Goal: Information Seeking & Learning: Compare options

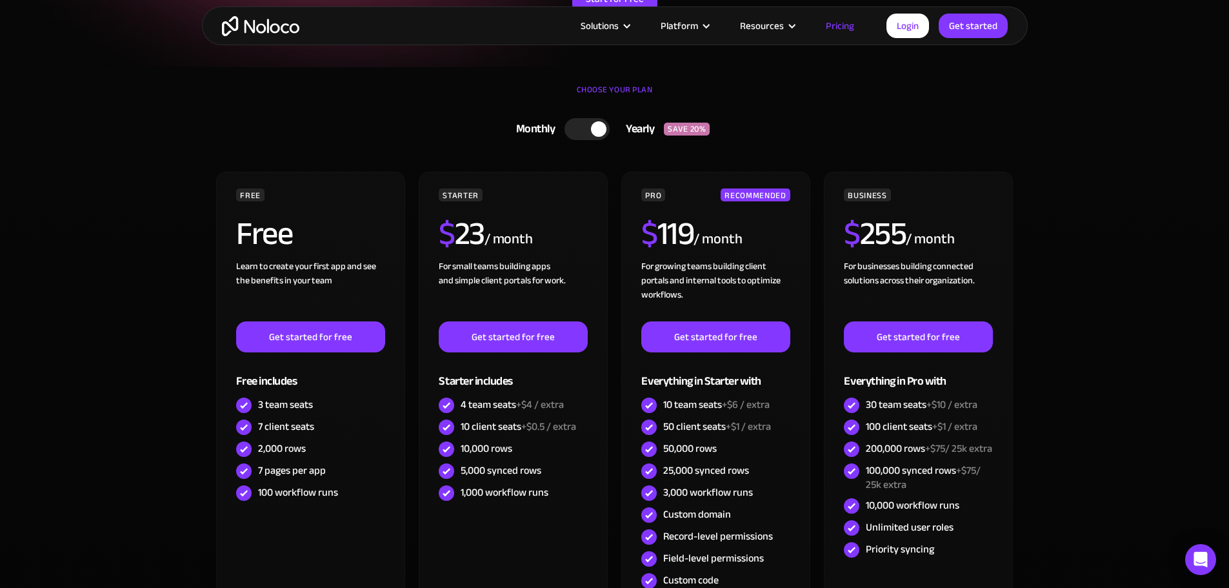
scroll to position [323, 0]
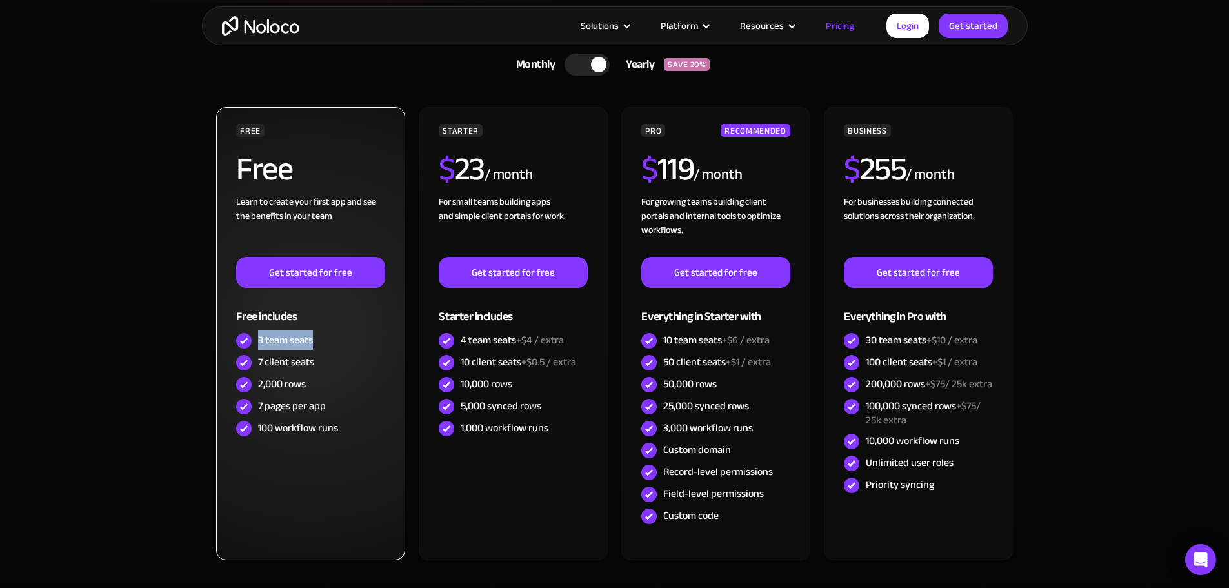
drag, startPoint x: 260, startPoint y: 339, endPoint x: 313, endPoint y: 335, distance: 53.0
click at [313, 335] on div "3 team seats" at bounding box center [285, 340] width 55 height 14
drag, startPoint x: 258, startPoint y: 363, endPoint x: 313, endPoint y: 359, distance: 55.0
click at [313, 359] on div "7 client seats" at bounding box center [286, 362] width 56 height 14
click at [295, 385] on div "2,000 rows" at bounding box center [282, 384] width 48 height 14
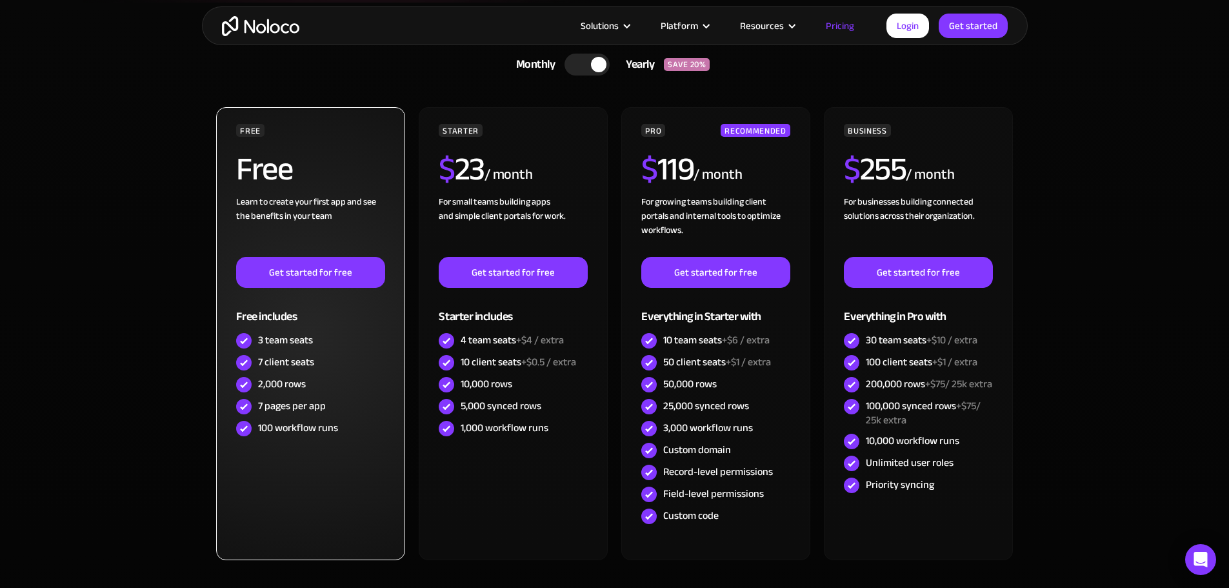
click at [274, 385] on div "2,000 rows" at bounding box center [282, 384] width 48 height 14
click at [295, 389] on div "2,000 rows" at bounding box center [282, 384] width 48 height 14
drag, startPoint x: 310, startPoint y: 381, endPoint x: 260, endPoint y: 386, distance: 49.9
click at [260, 386] on div "2,000 rows" at bounding box center [310, 384] width 148 height 22
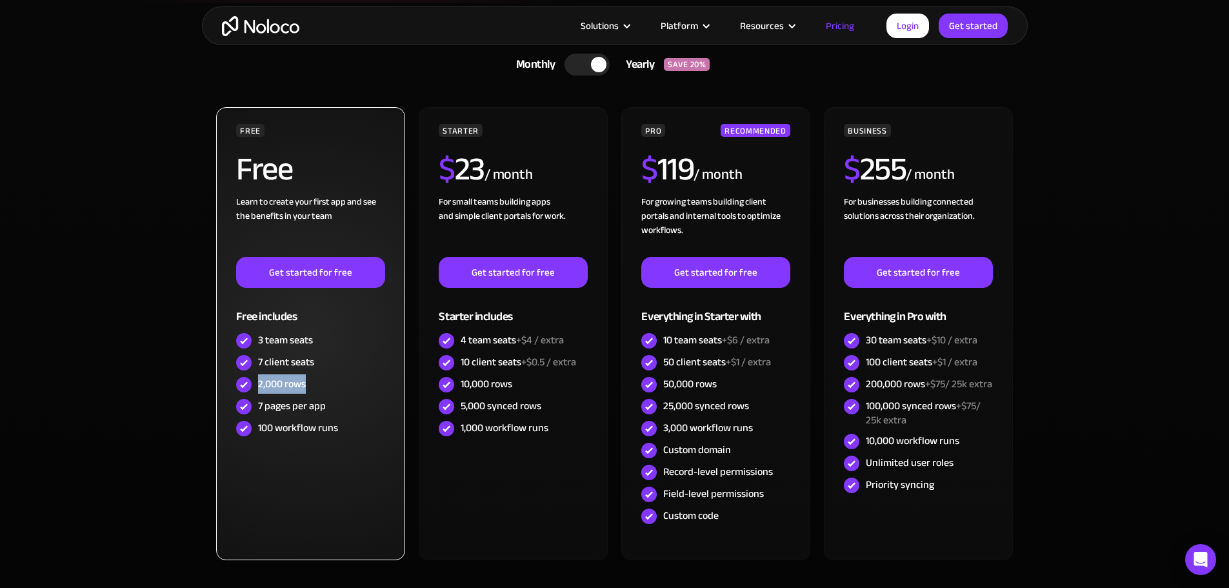
click at [269, 384] on div "2,000 rows" at bounding box center [282, 384] width 48 height 14
click at [263, 428] on div "100 workflow runs" at bounding box center [298, 428] width 80 height 14
click at [306, 428] on div "100 workflow runs" at bounding box center [298, 428] width 80 height 14
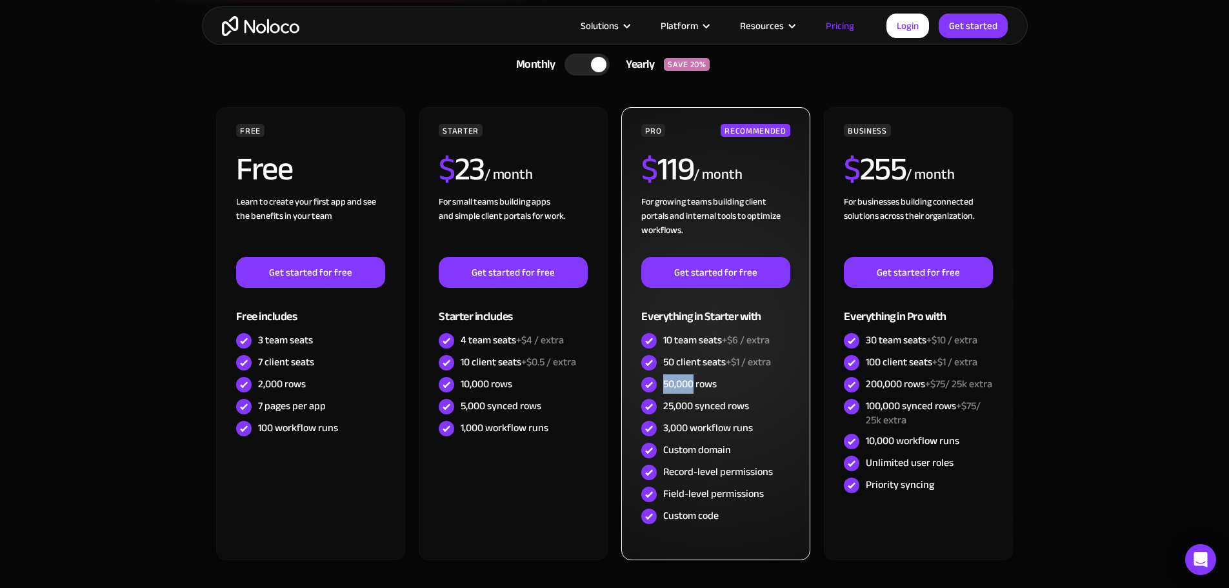
drag, startPoint x: 665, startPoint y: 386, endPoint x: 693, endPoint y: 381, distance: 29.0
click at [693, 381] on div "50,000 rows" at bounding box center [690, 384] width 54 height 14
click at [677, 385] on div "50,000 rows" at bounding box center [690, 384] width 54 height 14
drag, startPoint x: 695, startPoint y: 382, endPoint x: 666, endPoint y: 383, distance: 29.1
click at [666, 383] on div "50,000 rows" at bounding box center [690, 384] width 54 height 14
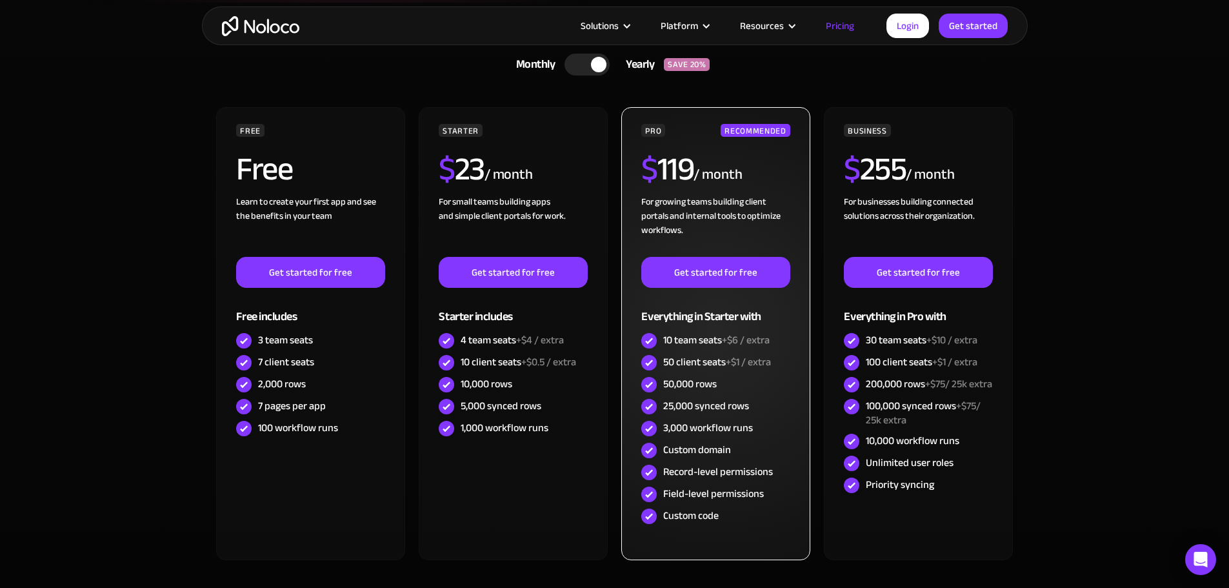
click at [711, 402] on div "25,000 synced rows" at bounding box center [706, 406] width 86 height 14
